Goal: Information Seeking & Learning: Find specific fact

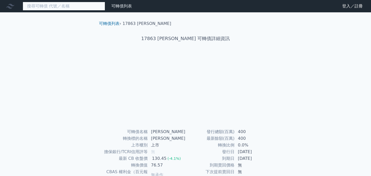
click at [75, 6] on input at bounding box center [64, 6] width 82 height 9
type input "17863"
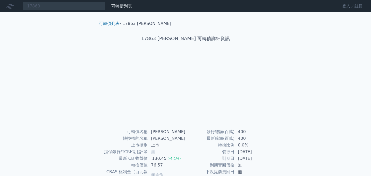
click at [346, 8] on link "登入／註冊" at bounding box center [352, 6] width 29 height 8
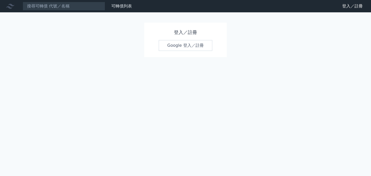
click at [201, 52] on div "登入／註冊 Google 登入／註冊" at bounding box center [185, 40] width 82 height 34
click at [201, 47] on link "Google 登入／註冊" at bounding box center [185, 45] width 54 height 11
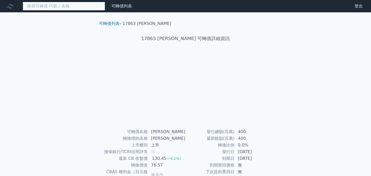
click at [87, 9] on input at bounding box center [64, 6] width 82 height 9
type input "1"
type input "2"
